Goal: Task Accomplishment & Management: Manage account settings

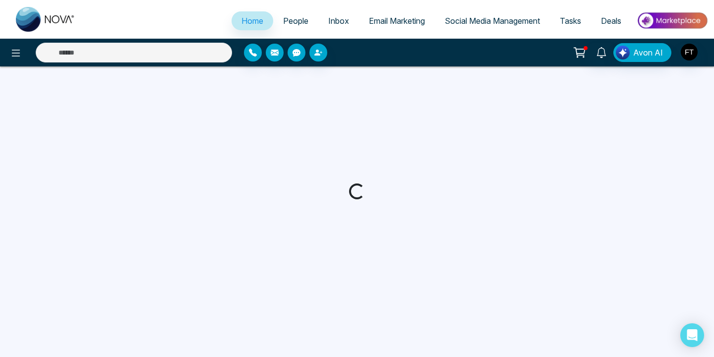
select select "*"
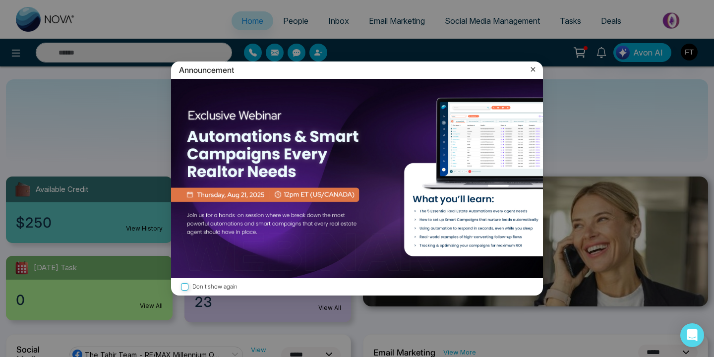
click at [532, 68] on icon at bounding box center [533, 69] width 10 height 10
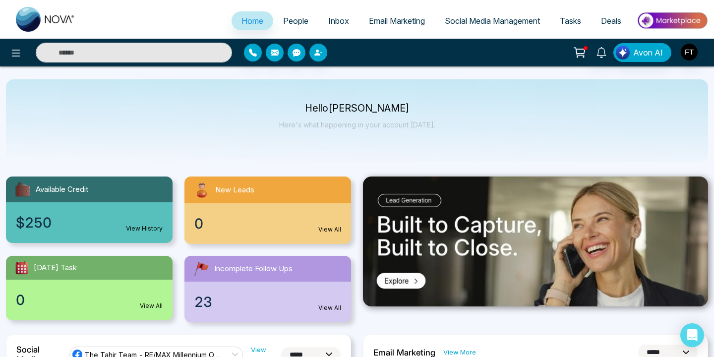
click at [691, 65] on div "Avon AI" at bounding box center [357, 53] width 714 height 28
click at [689, 57] on img "button" at bounding box center [689, 52] width 17 height 17
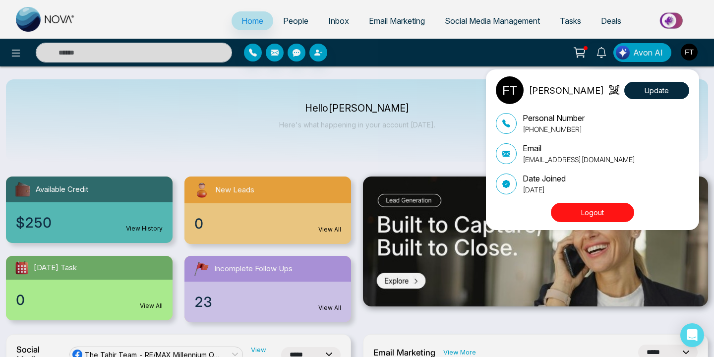
click at [292, 22] on div "[PERSON_NAME] Update Personal Number [PHONE_NUMBER] Email [EMAIL_ADDRESS][DOMAI…" at bounding box center [357, 178] width 714 height 357
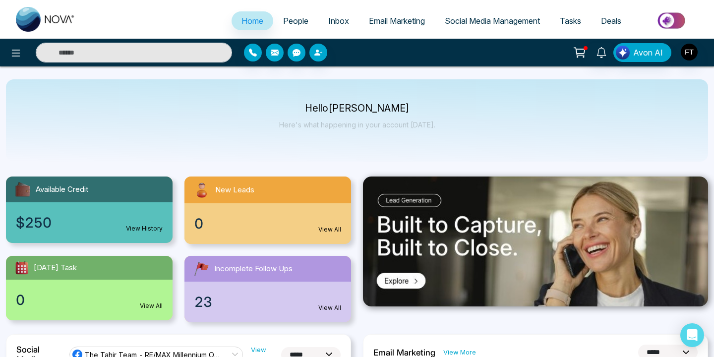
click at [292, 22] on span "People" at bounding box center [295, 21] width 25 height 10
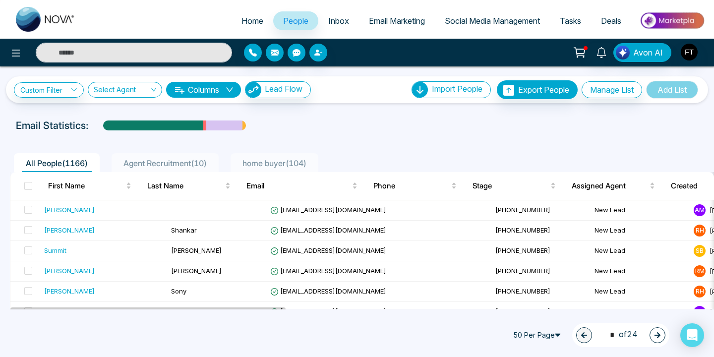
click at [690, 45] on img "button" at bounding box center [689, 52] width 17 height 17
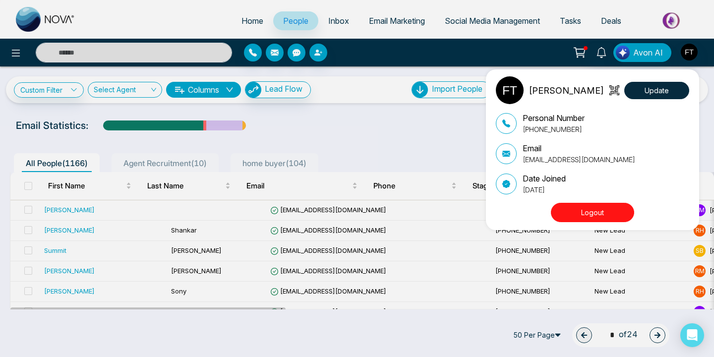
click at [569, 217] on button "Logout" at bounding box center [592, 212] width 83 height 19
